Goal: Task Accomplishment & Management: Understand process/instructions

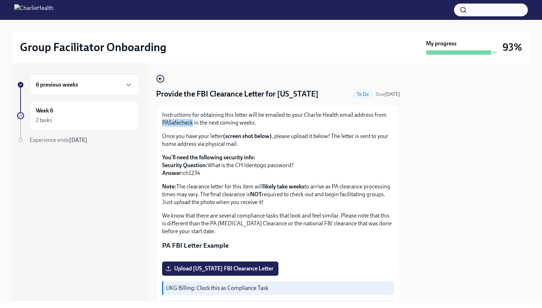
drag, startPoint x: 193, startPoint y: 123, endPoint x: 161, endPoint y: 121, distance: 31.6
click at [161, 121] on div "Instructions for obtaining this letter will be emailed to your Charlie Health e…" at bounding box center [278, 206] width 244 height 202
drag, startPoint x: 161, startPoint y: 121, endPoint x: 166, endPoint y: 125, distance: 5.6
copy p "PASafecheck"
click at [90, 83] on div "6 previous weeks" at bounding box center [84, 85] width 97 height 9
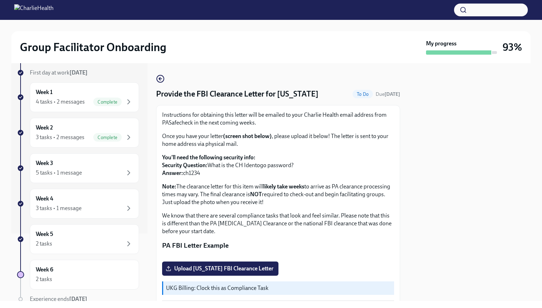
scroll to position [96, 0]
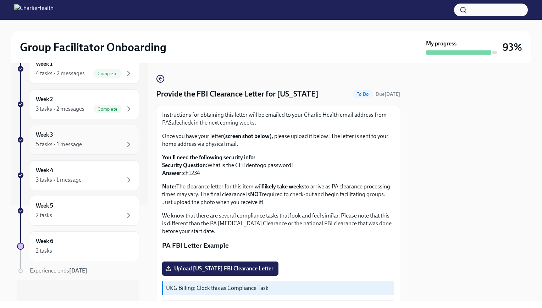
click at [92, 133] on div "Week 3 5 tasks • 1 message" at bounding box center [84, 140] width 97 height 18
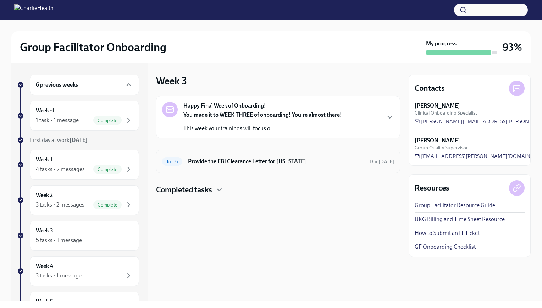
click at [234, 160] on h6 "Provide the FBI Clearance Letter for [US_STATE]" at bounding box center [276, 162] width 176 height 8
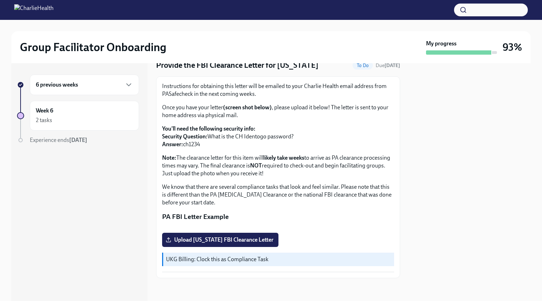
scroll to position [69, 0]
click at [100, 86] on div "6 previous weeks" at bounding box center [84, 85] width 97 height 9
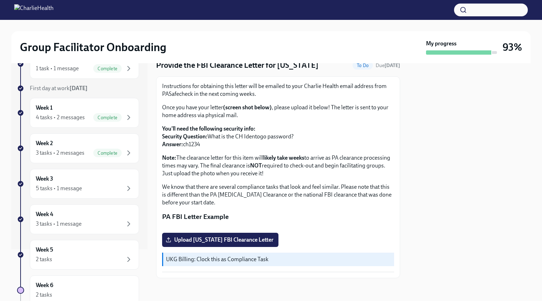
scroll to position [71, 0]
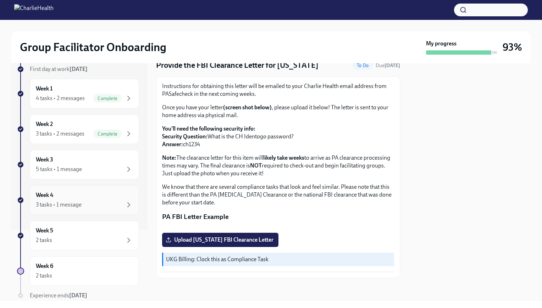
click at [109, 194] on div "Week 4 3 tasks • 1 message" at bounding box center [84, 200] width 97 height 18
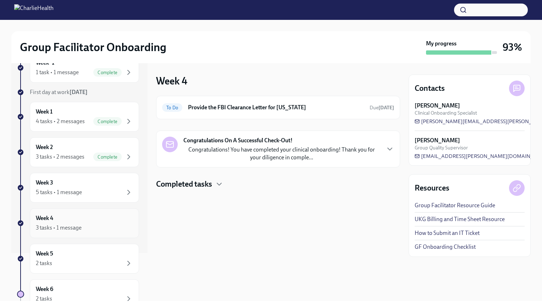
scroll to position [96, 0]
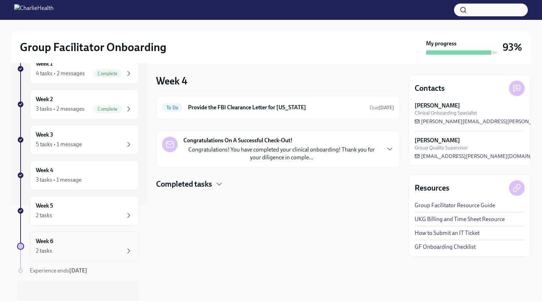
click at [94, 247] on div "2 tasks" at bounding box center [84, 251] width 97 height 9
